Goal: Navigation & Orientation: Find specific page/section

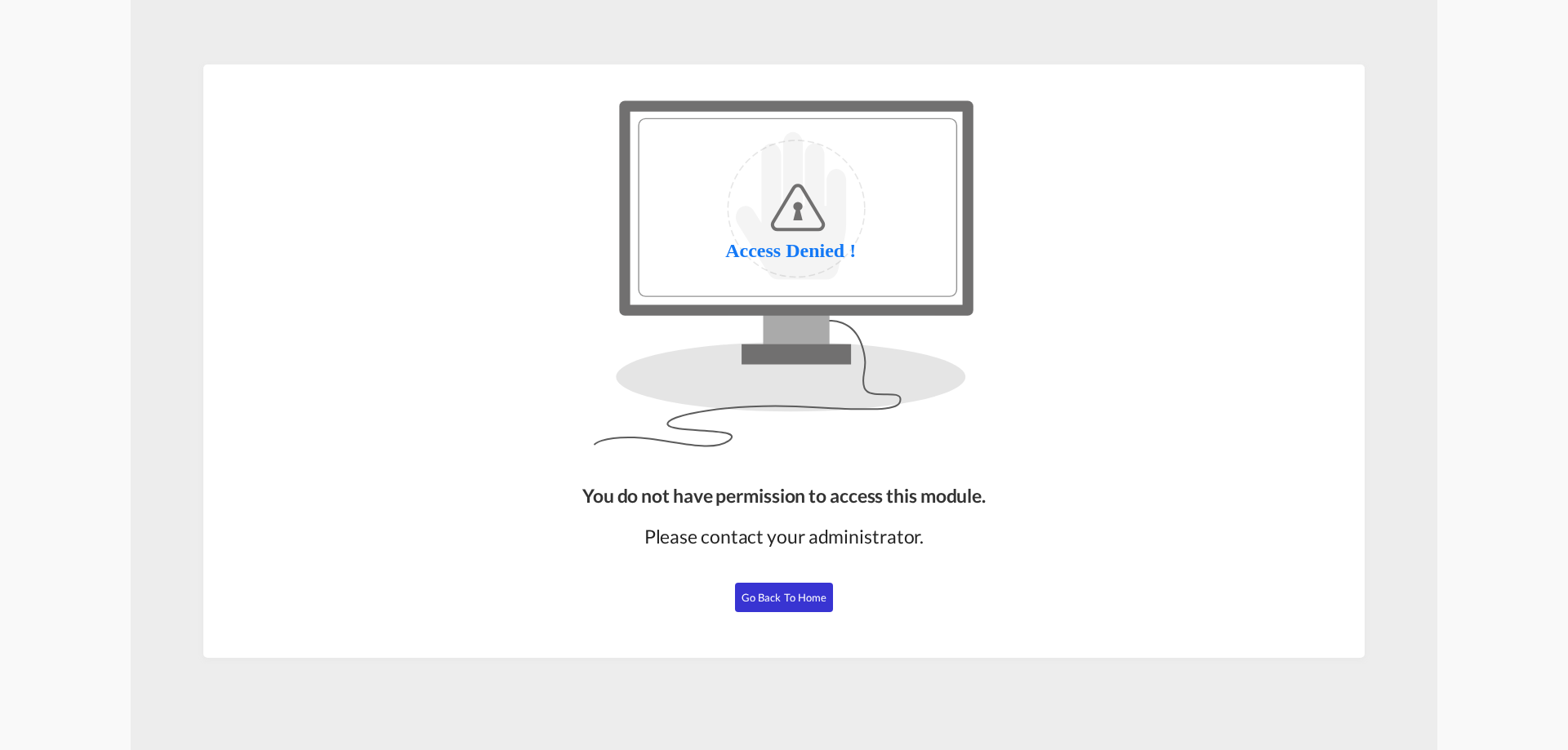
click at [769, 604] on span "Go Back to Home" at bounding box center [784, 598] width 86 height 13
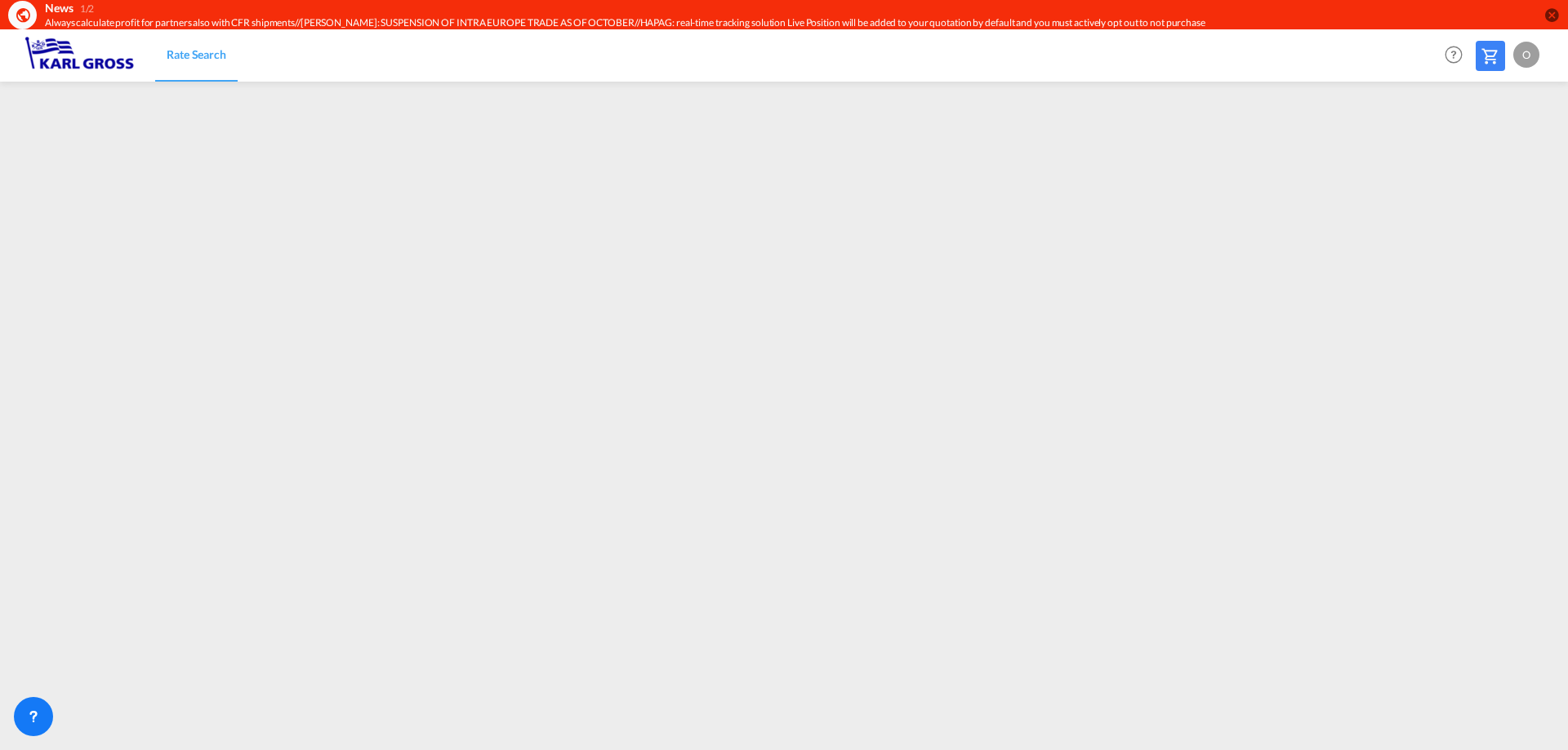
click at [1527, 55] on div "O" at bounding box center [1526, 55] width 26 height 26
click at [1489, 160] on button "Logout" at bounding box center [1507, 154] width 106 height 33
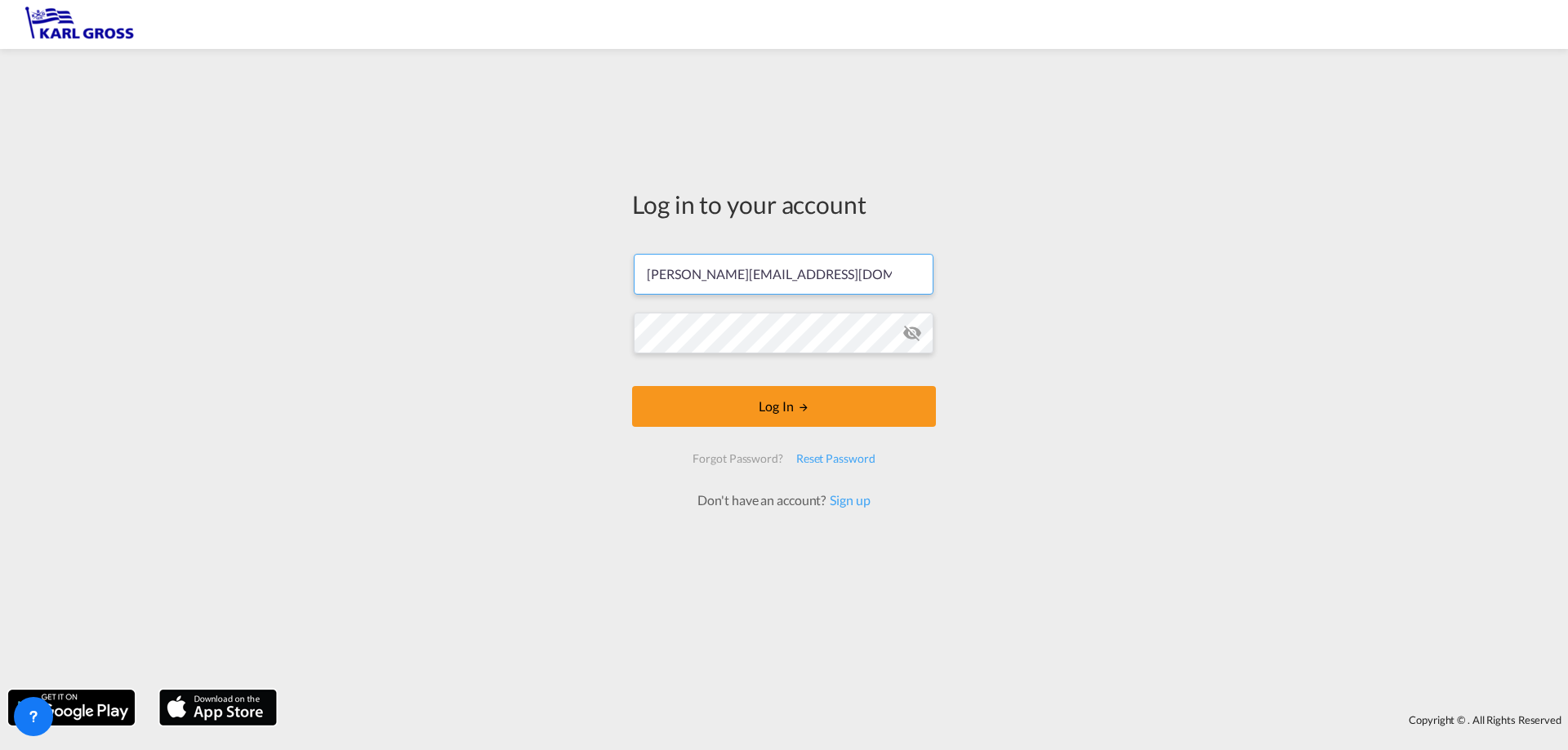
drag, startPoint x: 751, startPoint y: 278, endPoint x: 509, endPoint y: 277, distance: 242.0
click at [513, 278] on div "Log in to your account [PERSON_NAME][EMAIL_ADDRESS][DOMAIN_NAME] Log In Forgot …" at bounding box center [784, 369] width 1568 height 625
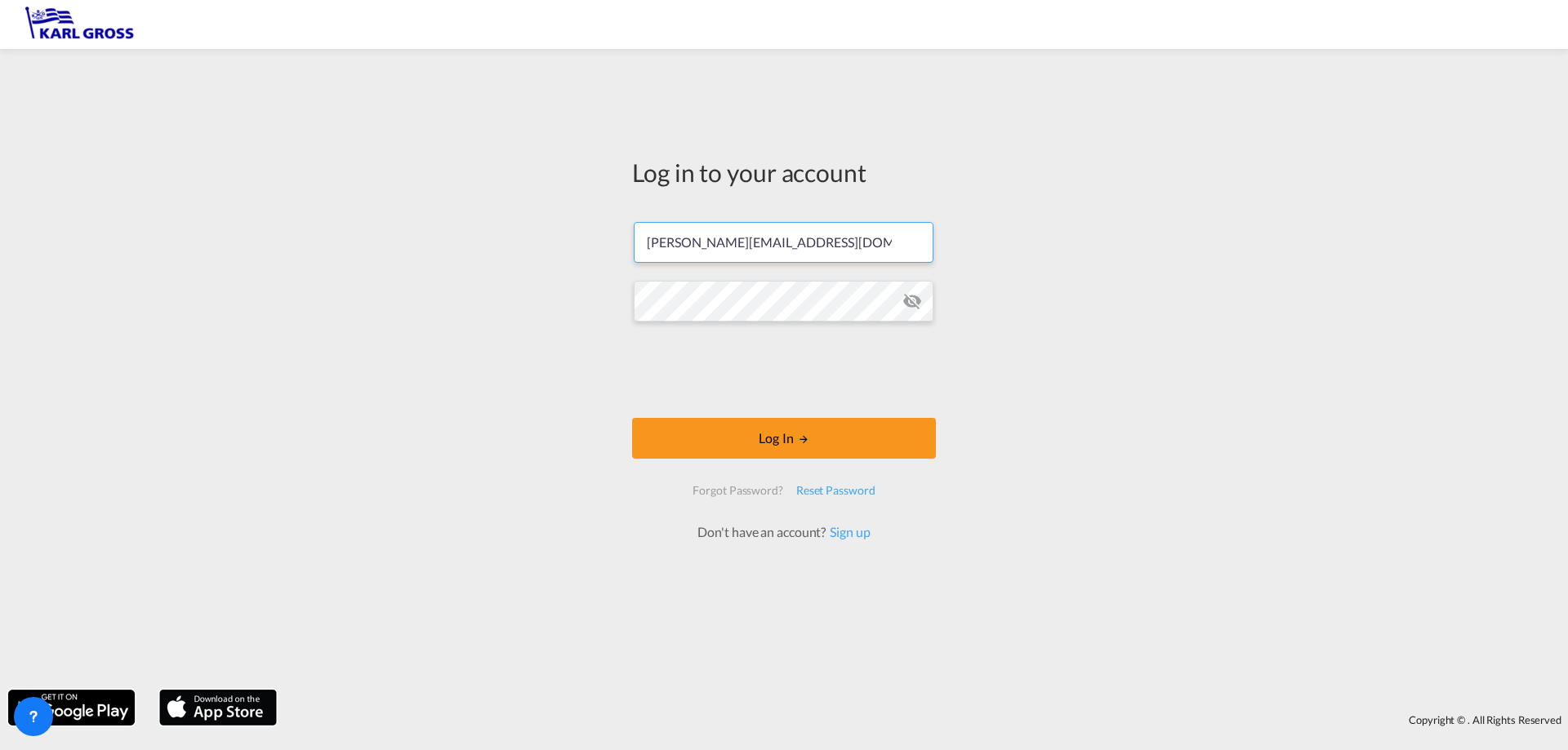
paste input "[PERSON_NAME]"
type input "[PERSON_NAME][EMAIL_ADDRESS][DOMAIN_NAME]"
click at [581, 312] on div "Log in to your account [PERSON_NAME][EMAIL_ADDRESS][DOMAIN_NAME] Log In Forgot …" at bounding box center [784, 369] width 1568 height 625
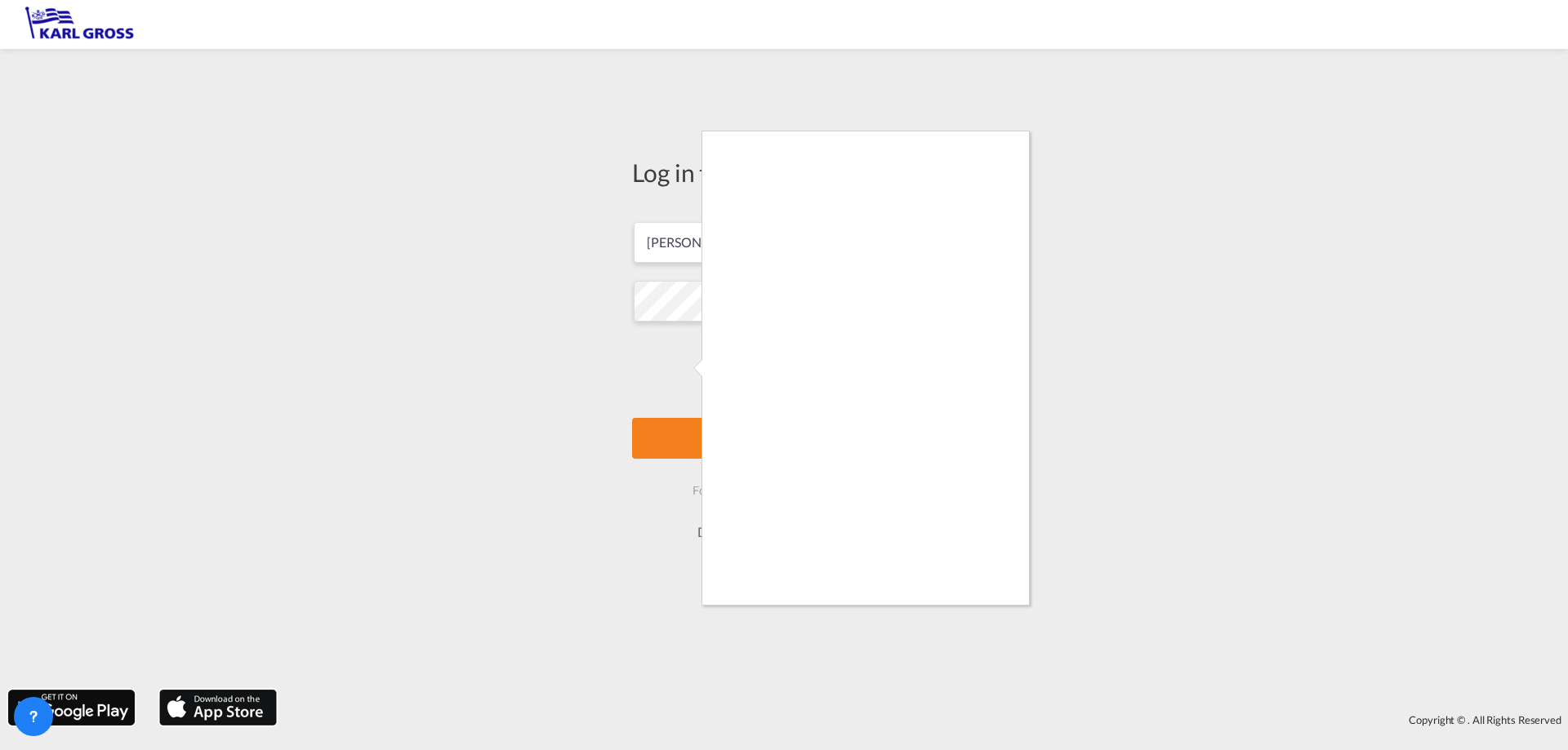
click at [695, 443] on div at bounding box center [784, 375] width 1568 height 750
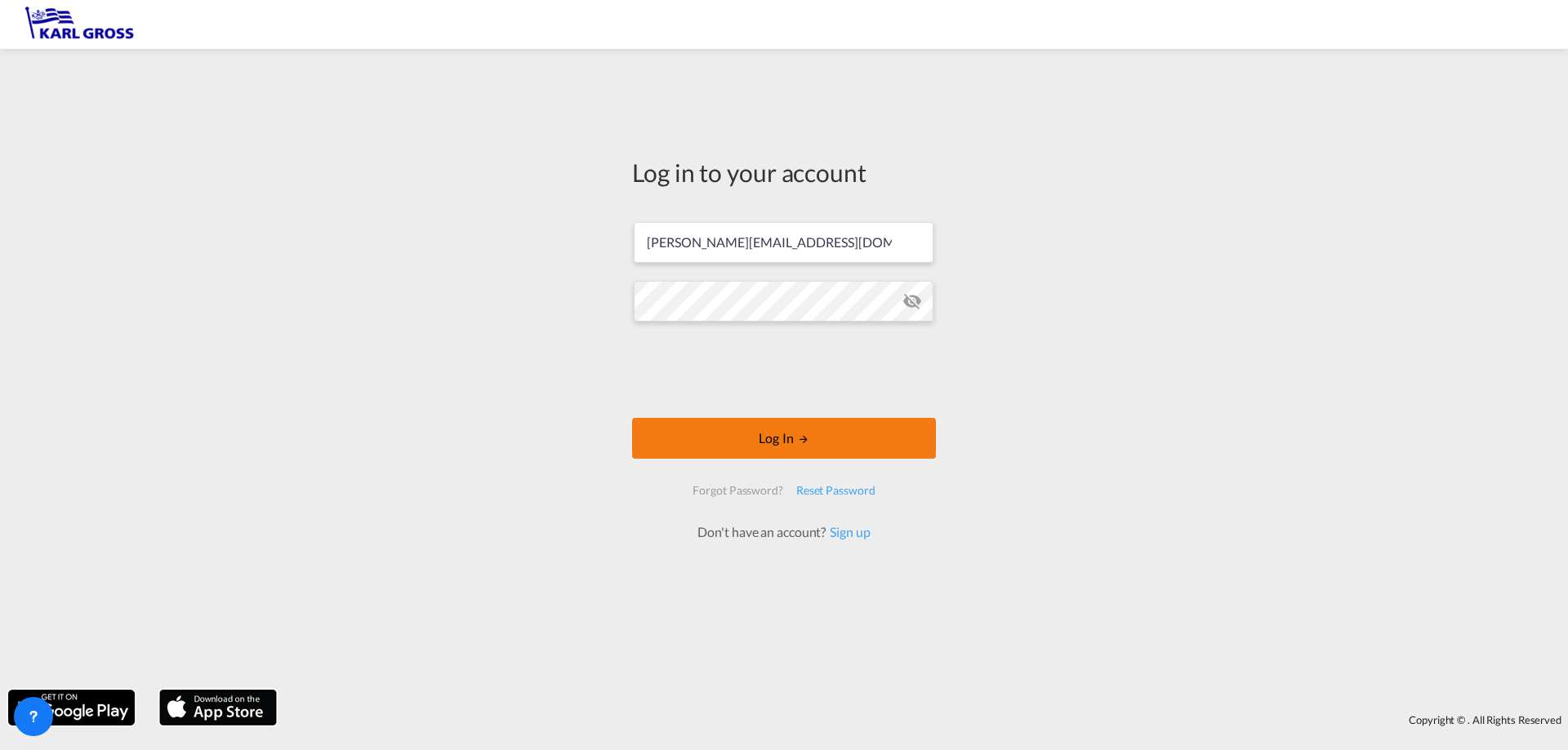
click at [806, 449] on button "Log In" at bounding box center [784, 438] width 304 height 41
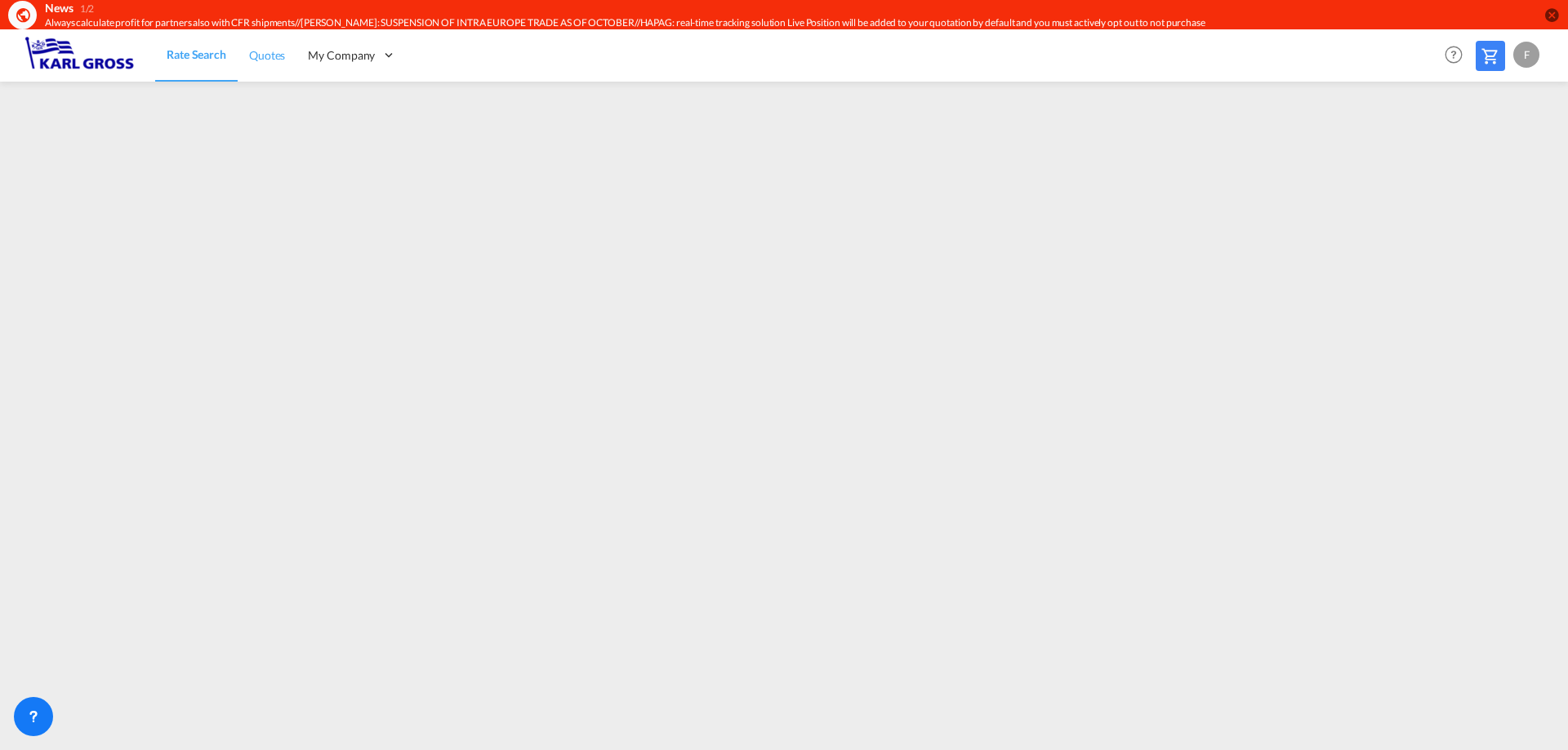
click at [270, 55] on span "Quotes" at bounding box center [267, 55] width 36 height 14
click at [195, 53] on span "Rate Search" at bounding box center [195, 55] width 58 height 14
click at [254, 70] on link "Quotes" at bounding box center [266, 55] width 58 height 53
click at [339, 58] on span "My Company" at bounding box center [341, 55] width 67 height 16
click at [191, 70] on link "Rate Search" at bounding box center [195, 55] width 81 height 53
